Goal: Task Accomplishment & Management: Use online tool/utility

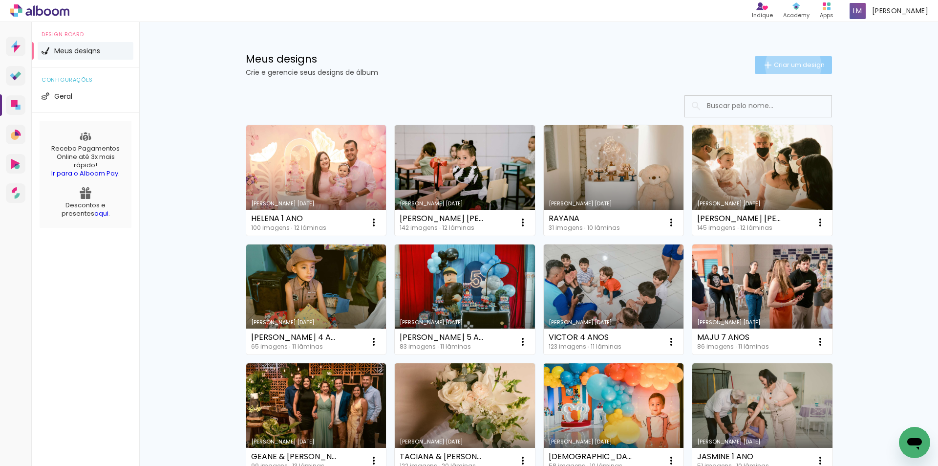
click at [788, 65] on span "Criar um design" at bounding box center [799, 65] width 51 height 6
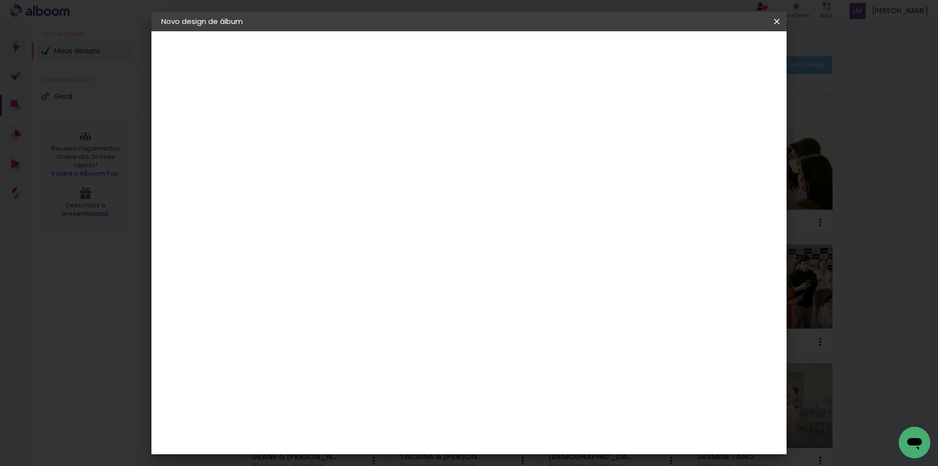
click at [321, 128] on input at bounding box center [321, 131] width 0 height 15
type input "c"
type input "C"
type input "[DEMOGRAPHIC_DATA] & [PERSON_NAME]"
type paper-input "[DEMOGRAPHIC_DATA] & [PERSON_NAME]"
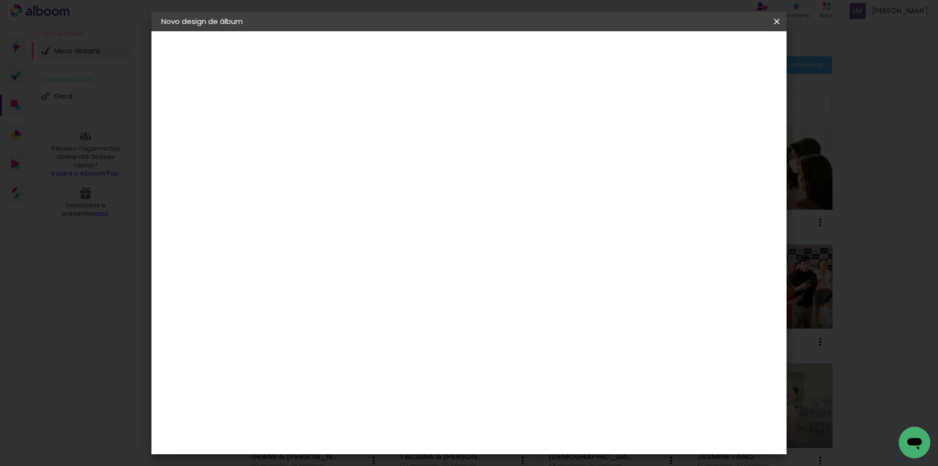
click at [0, 0] on slot "Avançar" at bounding box center [0, 0] width 0 height 0
click at [330, 366] on paper-item "Go image" at bounding box center [346, 378] width 106 height 25
click at [504, 52] on paper-button "Avançar" at bounding box center [480, 51] width 48 height 17
click at [359, 163] on input "text" at bounding box center [340, 170] width 38 height 15
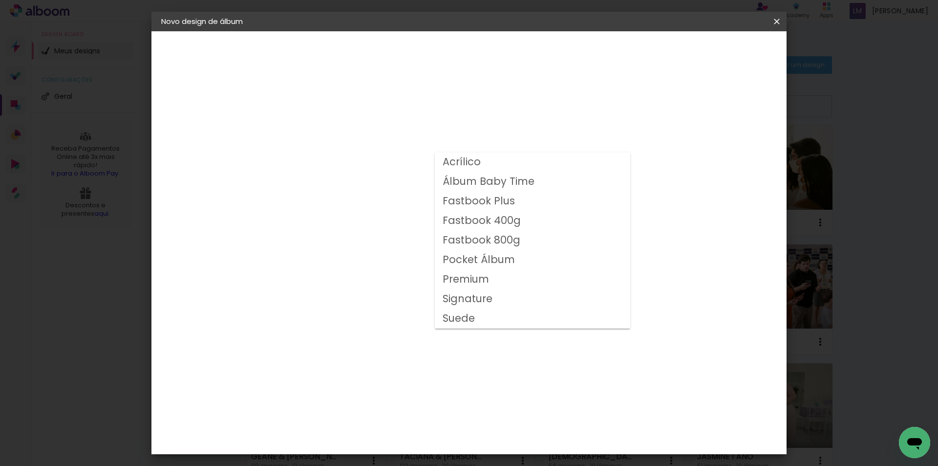
click at [0, 0] on slot "Fastbook 800g" at bounding box center [0, 0] width 0 height 0
type input "Fastbook 800g"
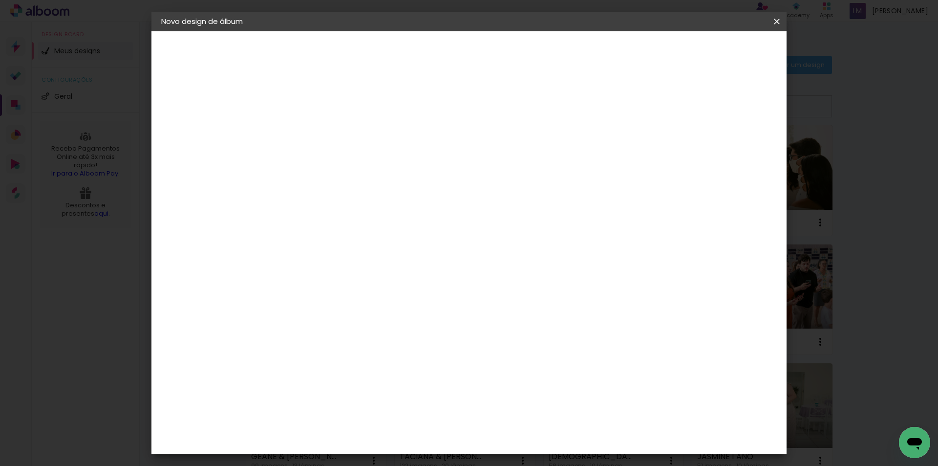
click at [480, 59] on paper-button "Avançar" at bounding box center [456, 51] width 48 height 17
click at [716, 53] on span "Iniciar design" at bounding box center [693, 51] width 44 height 7
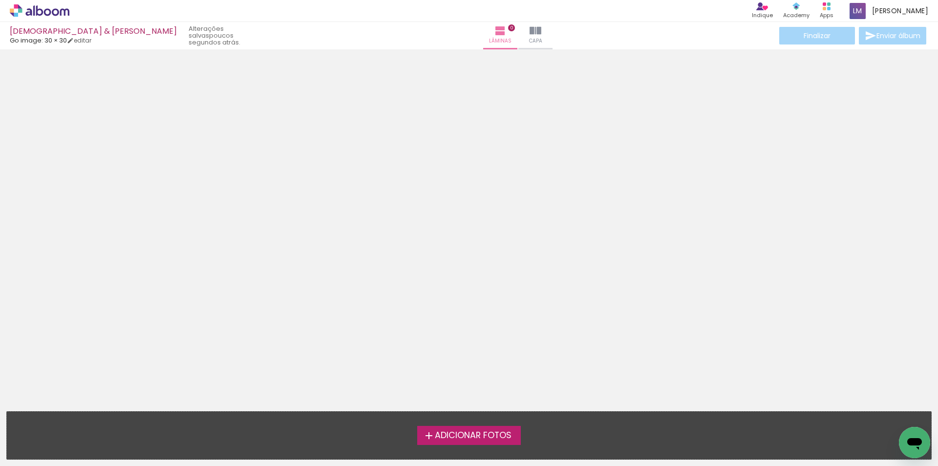
click at [455, 432] on span "Adicionar Fotos" at bounding box center [473, 435] width 77 height 9
click at [0, 0] on input "file" at bounding box center [0, 0] width 0 height 0
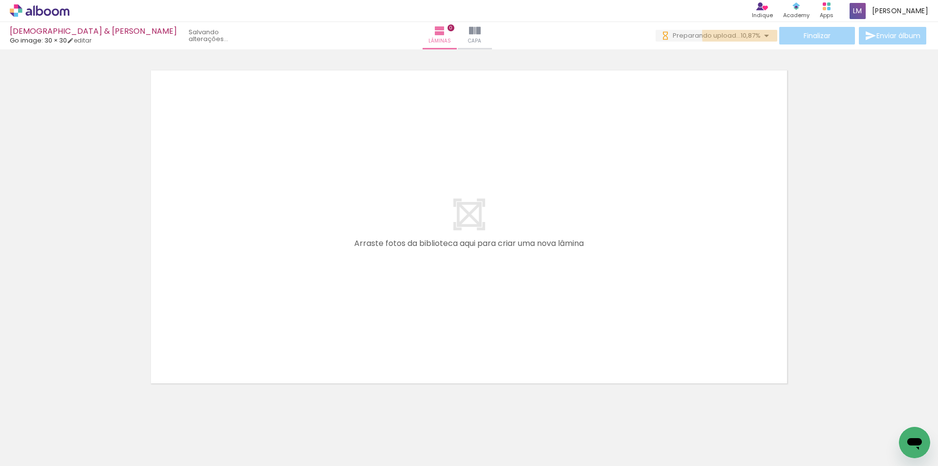
click at [750, 33] on span "10,87%" at bounding box center [751, 35] width 20 height 9
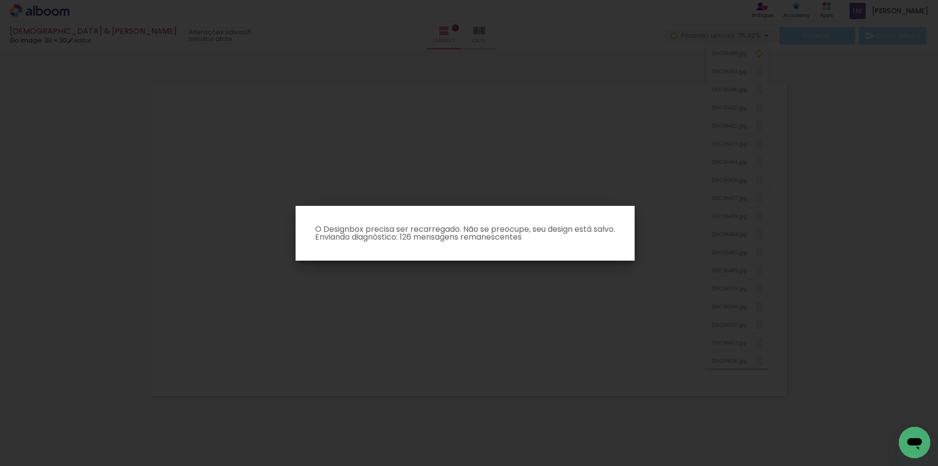
scroll to position [13, 0]
